Goal: Find specific page/section

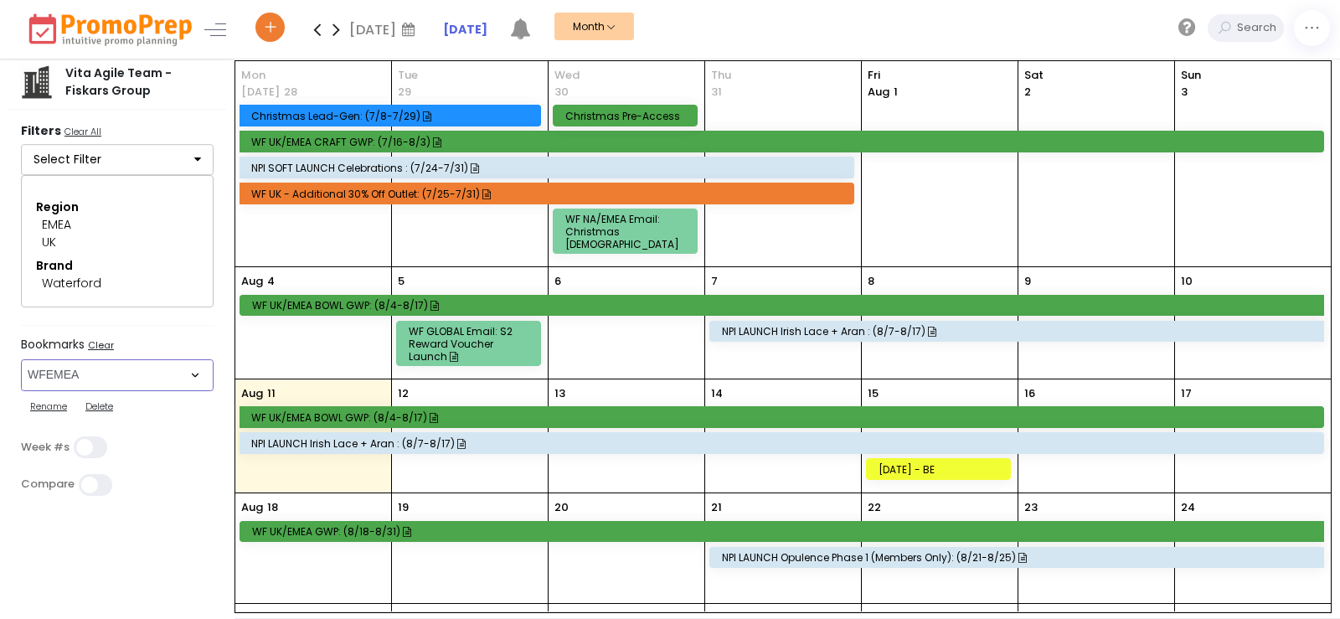
click at [58, 363] on select "Select Bookmark RAAMER RAEMEA RDAMER RDEMEA WFAMER WFEMEA WWAMER WWEMEA" at bounding box center [117, 375] width 193 height 32
click at [21, 359] on select "Select Bookmark RAAMER RAEMEA RDAMER RDEMEA WFAMER WFEMEA WWAMER WWEMEA" at bounding box center [117, 375] width 193 height 32
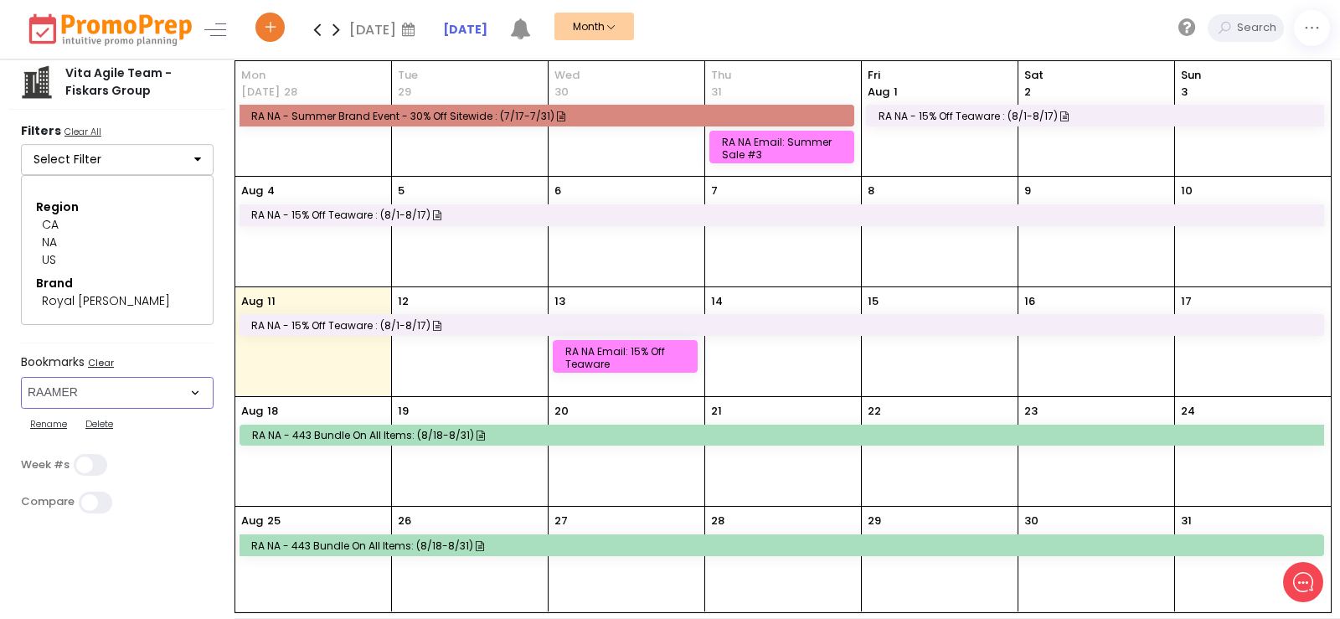
click at [86, 393] on select "Select Bookmark RAAMER RAEMEA RDAMER RDEMEA WFAMER WFEMEA WWAMER WWEMEA" at bounding box center [117, 393] width 193 height 32
click at [21, 377] on select "Select Bookmark RAAMER RAEMEA RDAMER RDEMEA WFAMER WFEMEA WWAMER WWEMEA" at bounding box center [117, 393] width 193 height 32
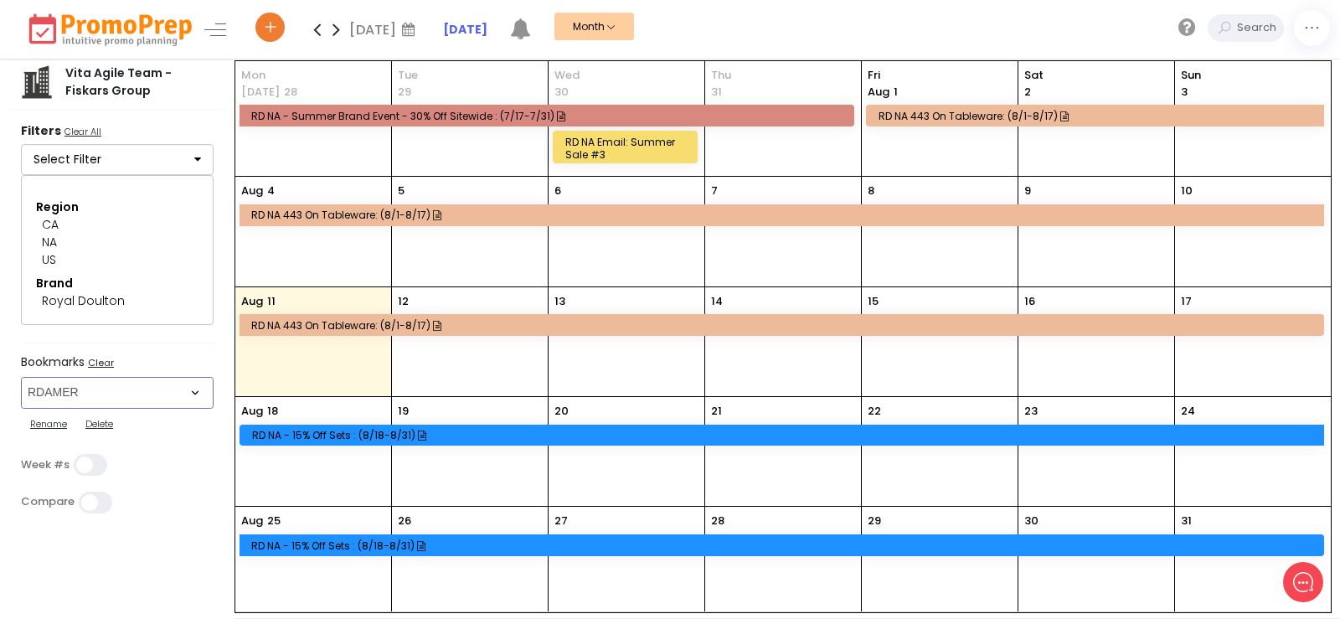
click at [81, 395] on select "Select Bookmark RAAMER RAEMEA RDAMER RDEMEA WFAMER WFEMEA WWAMER WWEMEA" at bounding box center [117, 393] width 193 height 32
click at [21, 377] on select "Select Bookmark RAAMER RAEMEA RDAMER RDEMEA WFAMER WFEMEA WWAMER WWEMEA" at bounding box center [117, 393] width 193 height 32
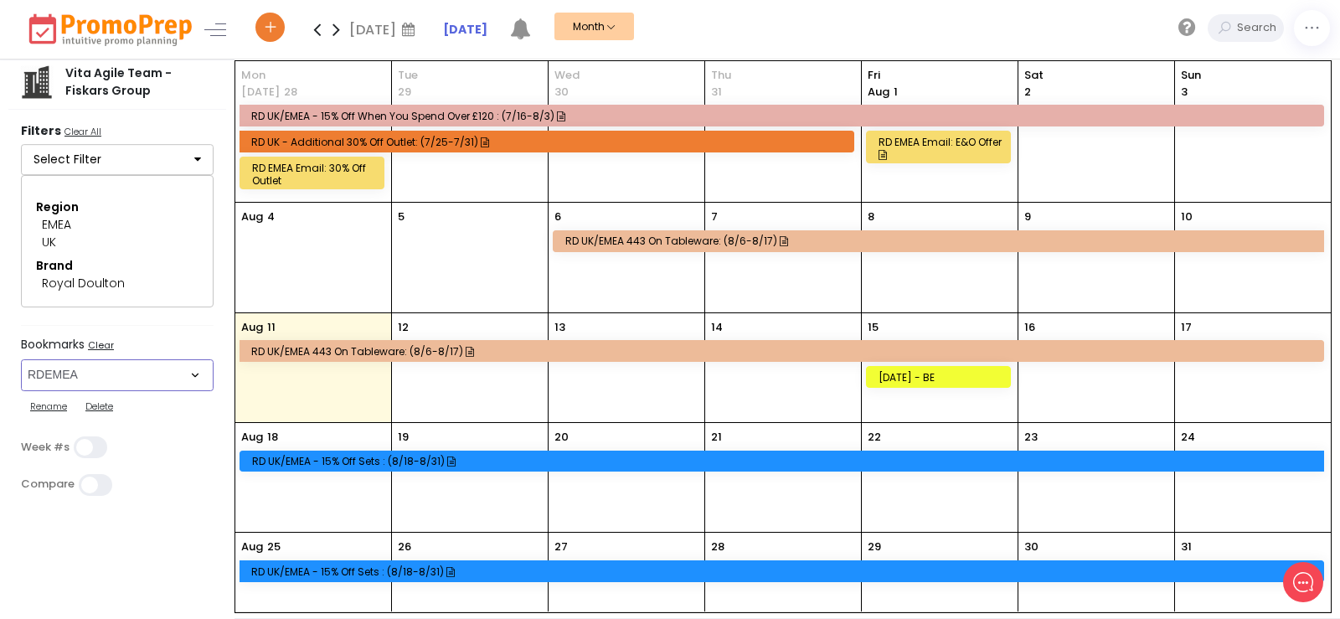
click at [59, 369] on select "Select Bookmark RAAMER RAEMEA RDAMER RDEMEA WFAMER WFEMEA WWAMER WWEMEA" at bounding box center [117, 375] width 193 height 32
click at [21, 359] on select "Select Bookmark RAAMER RAEMEA RDAMER RDEMEA WFAMER WFEMEA WWAMER WWEMEA" at bounding box center [117, 375] width 193 height 32
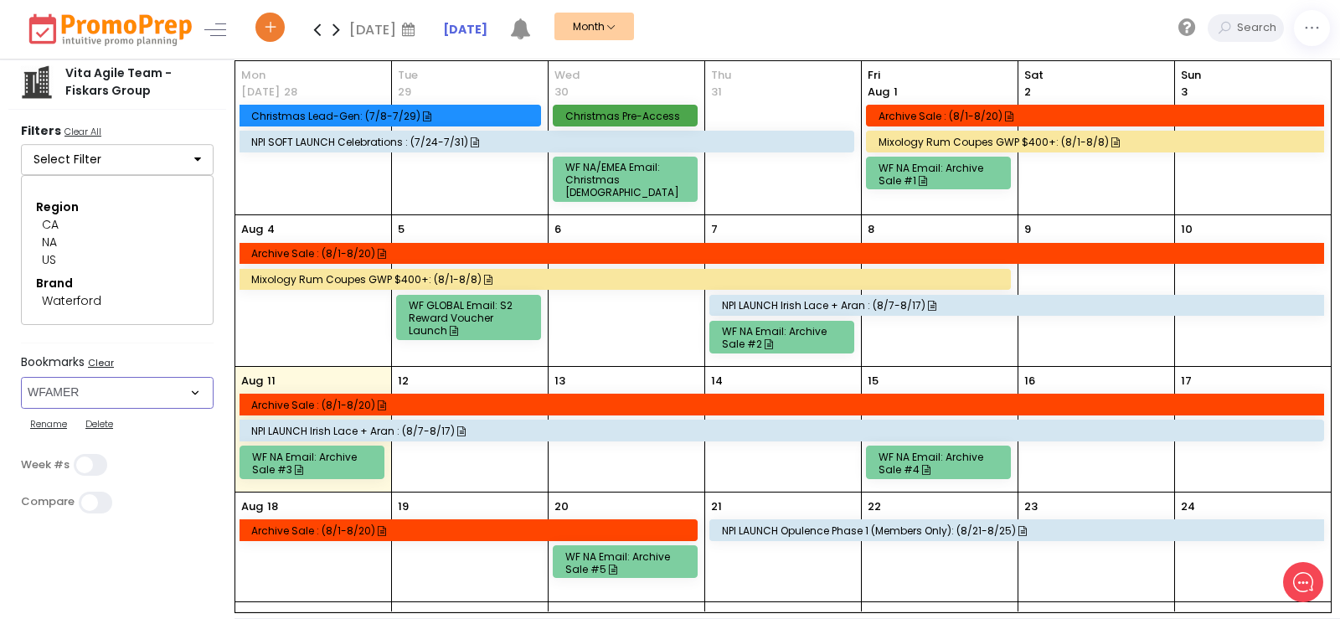
click at [109, 392] on select "Select Bookmark RAAMER RAEMEA RDAMER RDEMEA WFAMER WFEMEA WWAMER WWEMEA" at bounding box center [117, 393] width 193 height 32
select select "107"
click at [21, 377] on select "Select Bookmark RAAMER RAEMEA RDAMER RDEMEA WFAMER WFEMEA WWAMER WWEMEA" at bounding box center [117, 393] width 193 height 32
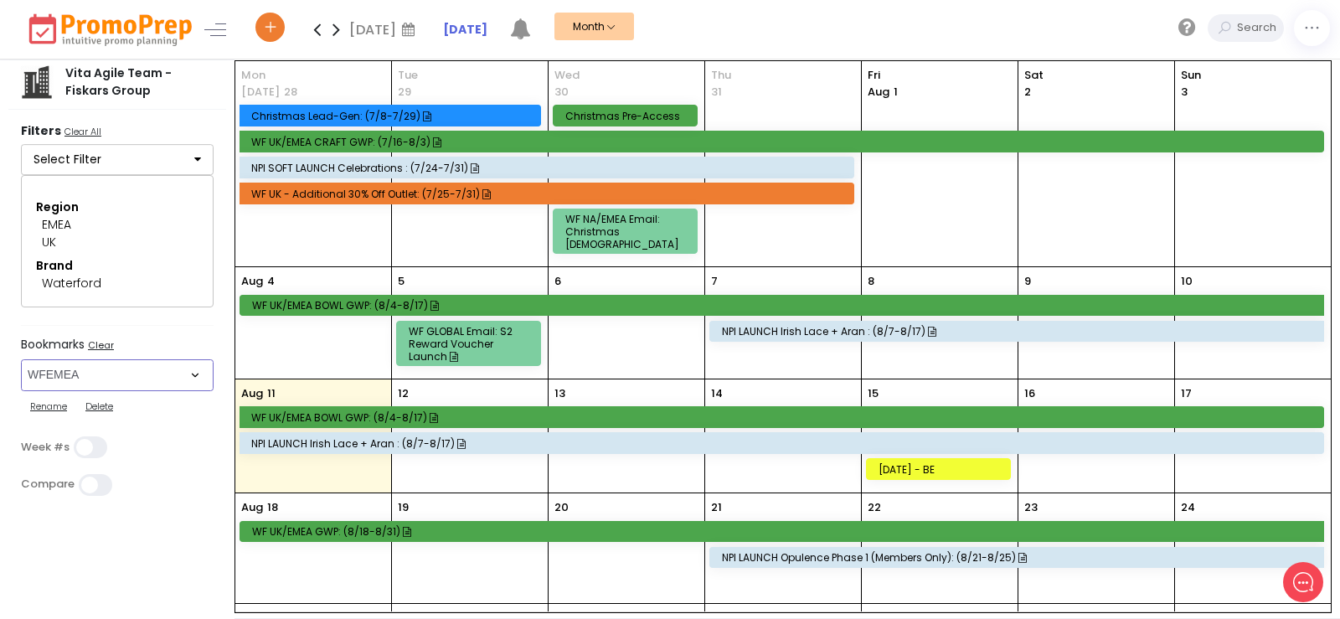
click at [938, 463] on div "[DATE] - BE" at bounding box center [941, 469] width 125 height 13
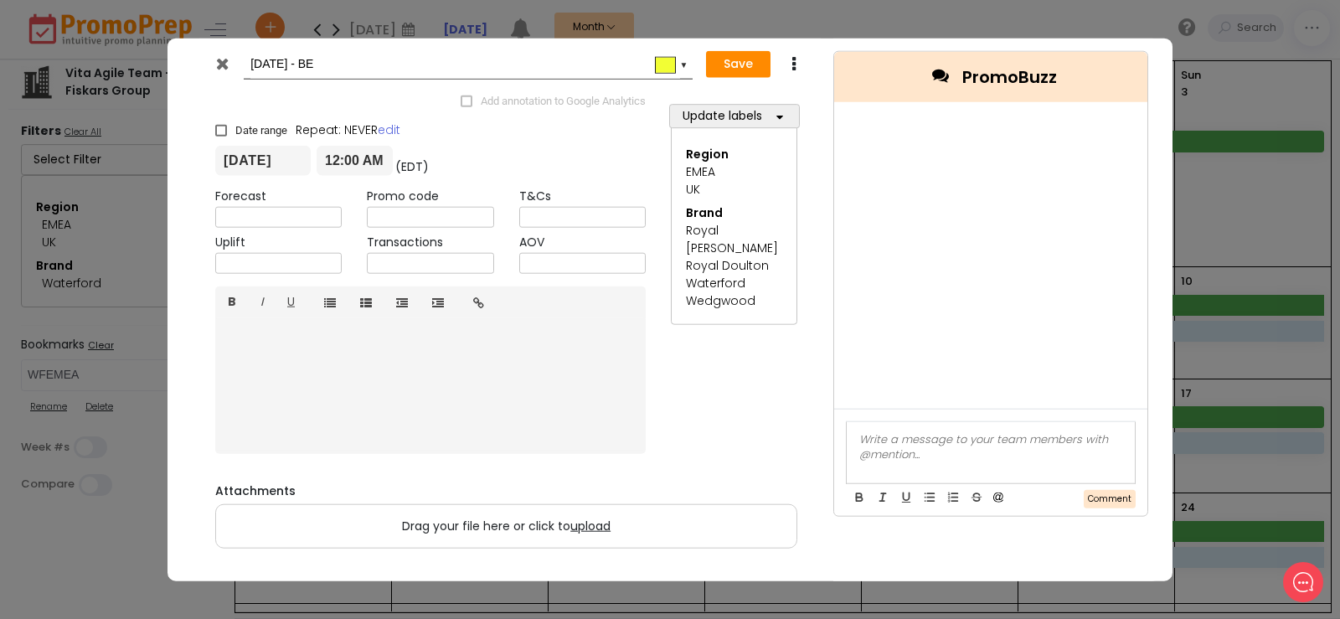
click at [227, 67] on icon at bounding box center [222, 62] width 13 height 17
